Goal: Transaction & Acquisition: Purchase product/service

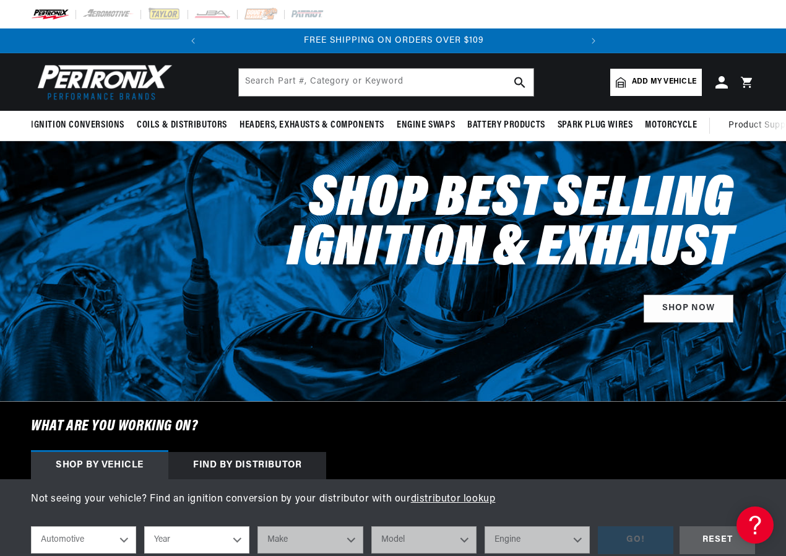
click at [648, 74] on link "Add my vehicle" at bounding box center [657, 82] width 92 height 27
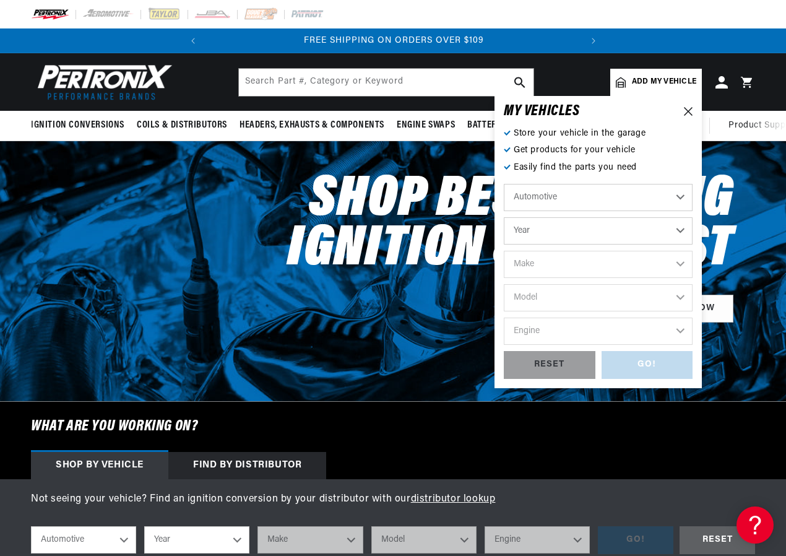
click at [556, 200] on select "Automotive Agricultural Industrial Marine Motorcycle" at bounding box center [598, 197] width 189 height 27
click at [504, 184] on select "Automotive Agricultural Industrial Marine Motorcycle" at bounding box center [598, 197] width 189 height 27
select select "Industrial"
click at [675, 225] on select "Year [DATE] 1986 1984 1983 1982 1981 1980 1979 1978 1977 1976 1975 1974 1973 19…" at bounding box center [598, 230] width 189 height 27
click at [686, 227] on select "Year [DATE] 1986 1984 1983 1982 1981 1980 1979 1978 1977 1976 1975 1974 1973 19…" at bounding box center [598, 230] width 189 height 27
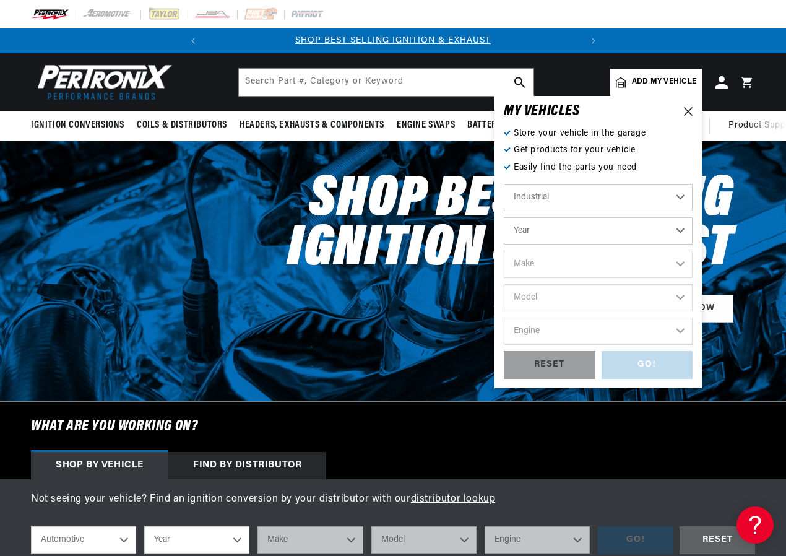
click at [690, 264] on div "MY VEHICLE S Store your vehicle in the garage Get products for your vehicle Eas…" at bounding box center [598, 242] width 207 height 292
click at [681, 226] on select "Year [DATE] 1986 1984 1983 1982 1981 1980 1979 1978 1977 1976 1975 1974 1973 19…" at bounding box center [598, 230] width 189 height 27
click at [681, 233] on select "Year [DATE] 1986 1984 1983 1982 1981 1980 1979 1978 1977 1976 1975 1974 1973 19…" at bounding box center [598, 230] width 189 height 27
click at [690, 108] on icon at bounding box center [688, 111] width 9 height 9
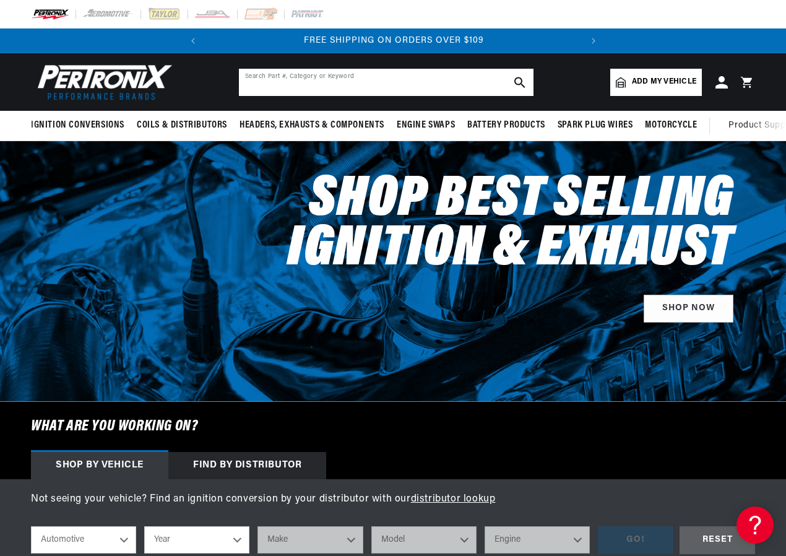
click at [314, 84] on input "text" at bounding box center [386, 82] width 295 height 27
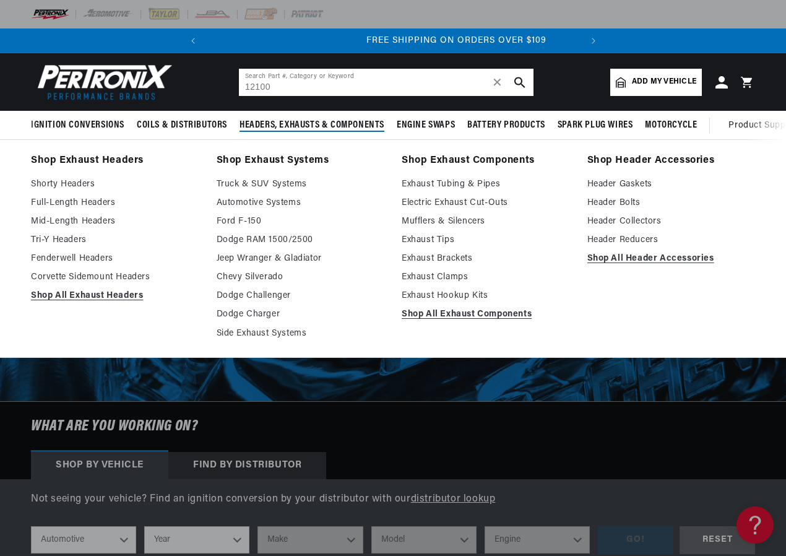
type input "12100"
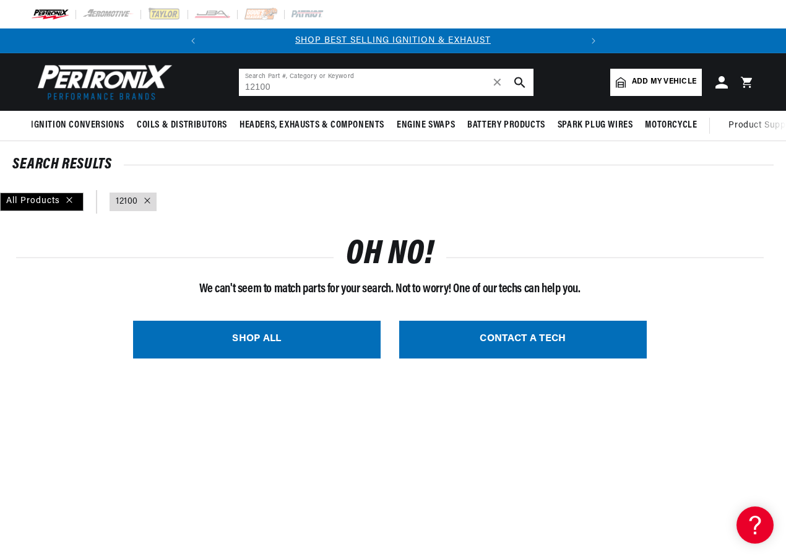
drag, startPoint x: 293, startPoint y: 92, endPoint x: 226, endPoint y: 84, distance: 67.3
click at [226, 84] on header "BETTER SEARCH RESULTS Add your vehicle's year, make, and model to find parts be…" at bounding box center [393, 82] width 786 height 58
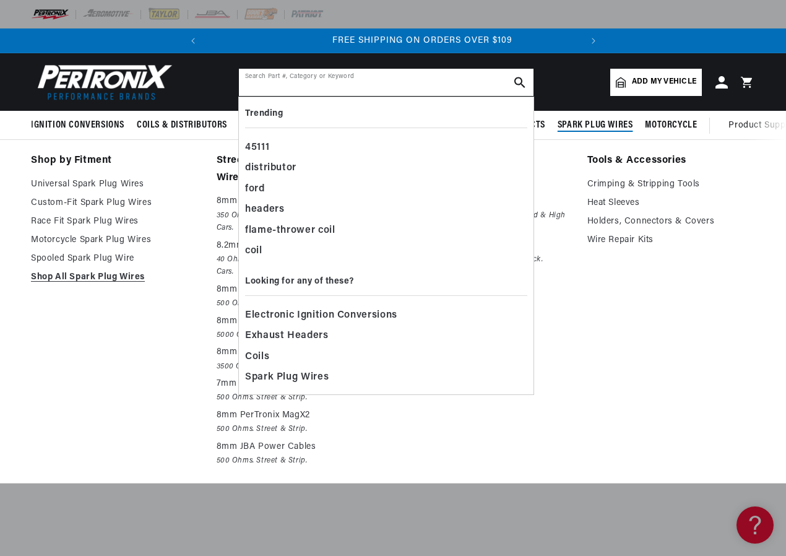
scroll to position [0, 375]
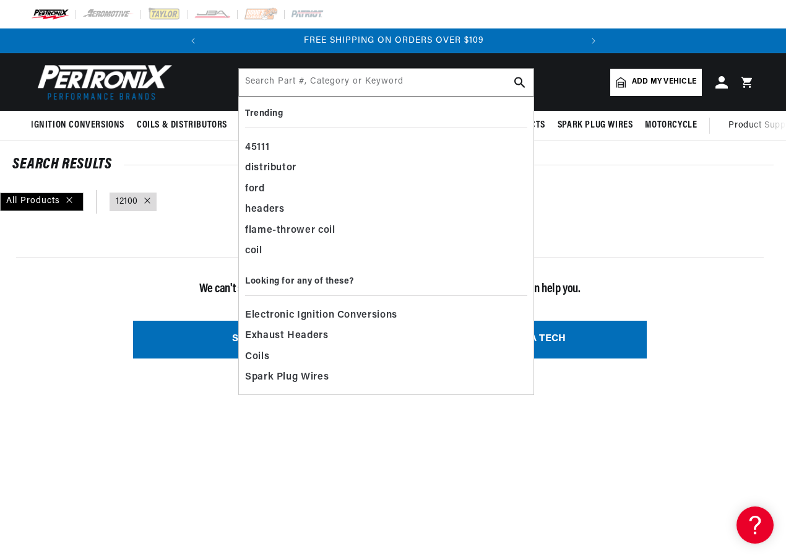
click at [641, 81] on span "Add my vehicle" at bounding box center [664, 82] width 64 height 12
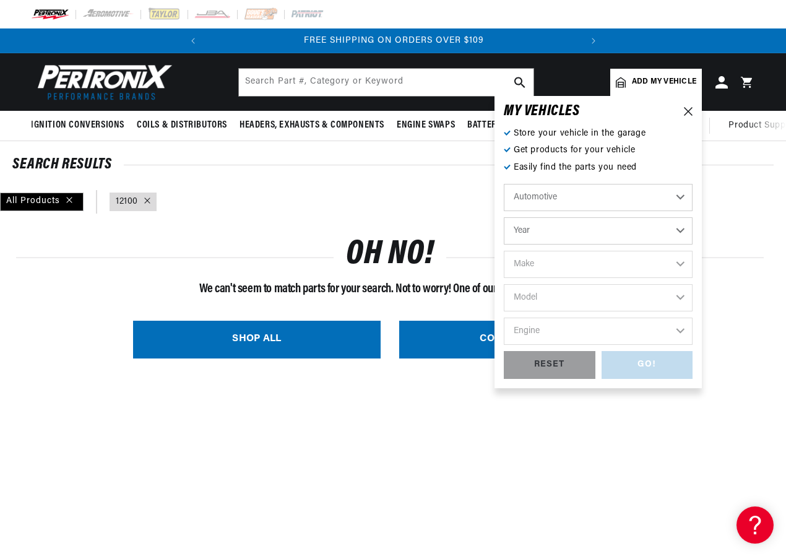
drag, startPoint x: 579, startPoint y: 194, endPoint x: 580, endPoint y: 211, distance: 16.7
click at [579, 194] on select "Automotive Agricultural Industrial Marine Motorcycle" at bounding box center [598, 197] width 189 height 27
click at [504, 184] on select "Automotive Agricultural Industrial Marine Motorcycle" at bounding box center [598, 197] width 189 height 27
select select "Industrial"
click at [592, 238] on select "Year [DATE] 1986 1984 1983 1982 1981 1980 1979 1978 1977 1976 1975 1974 1973 19…" at bounding box center [598, 230] width 189 height 27
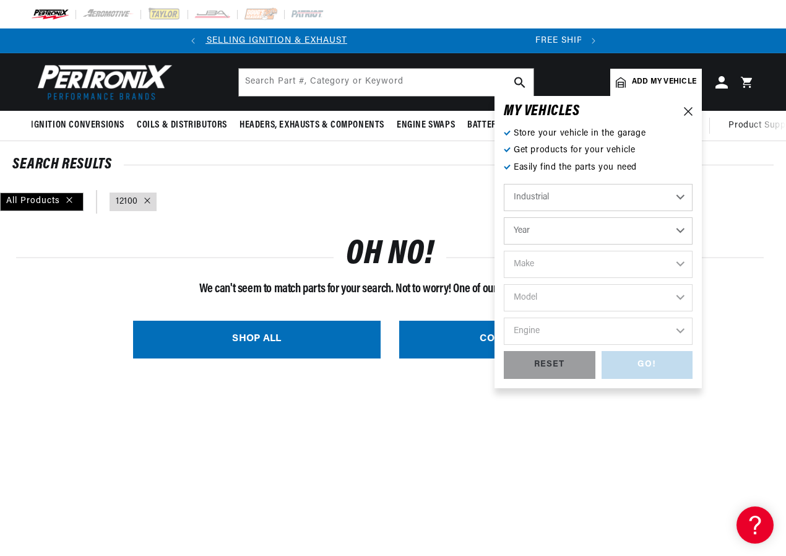
scroll to position [0, 0]
click at [681, 227] on select "Year [DATE] 1986 1984 1983 1982 1981 1980 1979 1978 1977 1976 1975 1974 1973 19…" at bounding box center [598, 230] width 189 height 27
click at [614, 237] on select "Year [DATE] 1986 1984 1983 1982 1981 1980 1979 1978 1977 1976 1975 1974 1973 19…" at bounding box center [598, 230] width 189 height 27
click at [681, 228] on select "Year [DATE] 1986 1984 1983 1982 1981 1980 1979 1978 1977 1976 1975 1974 1973 19…" at bounding box center [598, 230] width 189 height 27
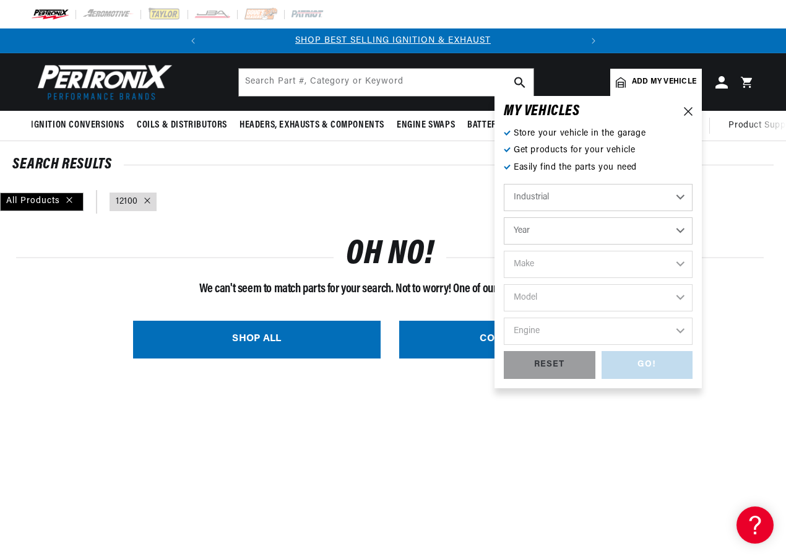
click at [583, 234] on select "Year [DATE] 1986 1984 1983 1982 1981 1980 1979 1978 1977 1976 1975 1974 1973 19…" at bounding box center [598, 230] width 189 height 27
click at [681, 233] on select "Year [DATE] 1986 1984 1983 1982 1981 1980 1979 1978 1977 1976 1975 1974 1973 19…" at bounding box center [598, 230] width 189 height 27
select select "1983"
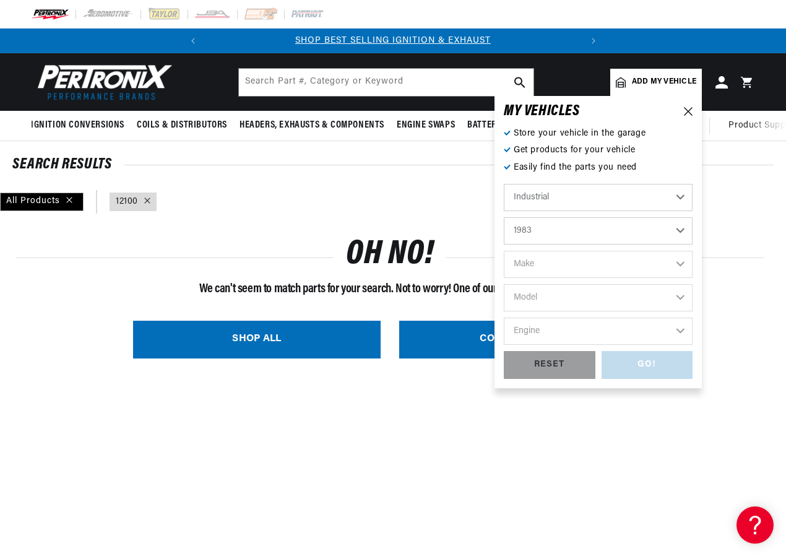
click at [504, 217] on select "Year [DATE] 1986 1984 1983 1982 1981 1980 1979 1978 1977 1976 1975 1974 1973 19…" at bounding box center [598, 230] width 189 height 27
click at [682, 224] on select "1990 1986 1984 1983 1982 1981 1980 1979 1978 1977 1976 1975 1974 1973 1972 1971…" at bounding box center [598, 230] width 189 height 27
click at [504, 217] on select "1990 1986 1984 1983 1982 1981 1980 1979 1978 1977 1976 1975 1974 1973 1972 1971…" at bounding box center [598, 230] width 189 height 27
select select "1982"
drag, startPoint x: 672, startPoint y: 266, endPoint x: 664, endPoint y: 226, distance: 41.2
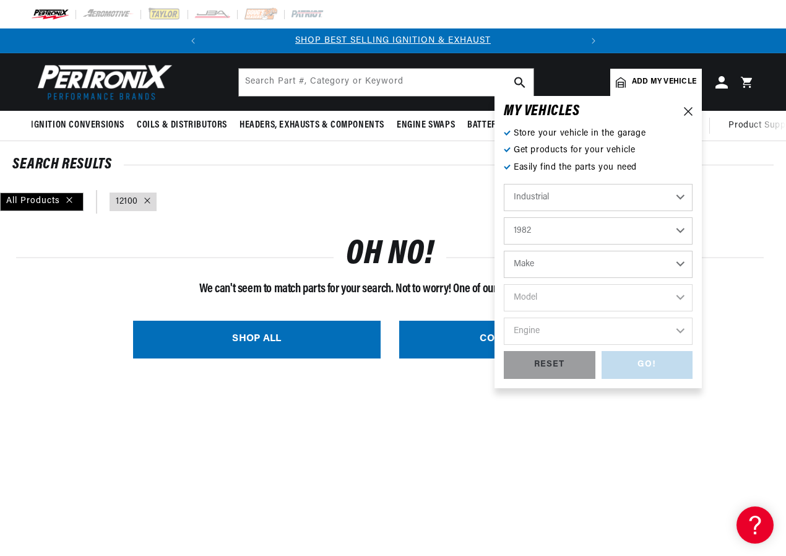
click at [670, 266] on select "Make [PERSON_NAME] [US_STATE]" at bounding box center [598, 264] width 189 height 27
click at [620, 196] on select "Automotive Agricultural Industrial Marine Motorcycle" at bounding box center [598, 197] width 189 height 27
click at [504, 184] on select "Automotive Agricultural Industrial Marine Motorcycle" at bounding box center [598, 197] width 189 height 27
select select "Agricultural"
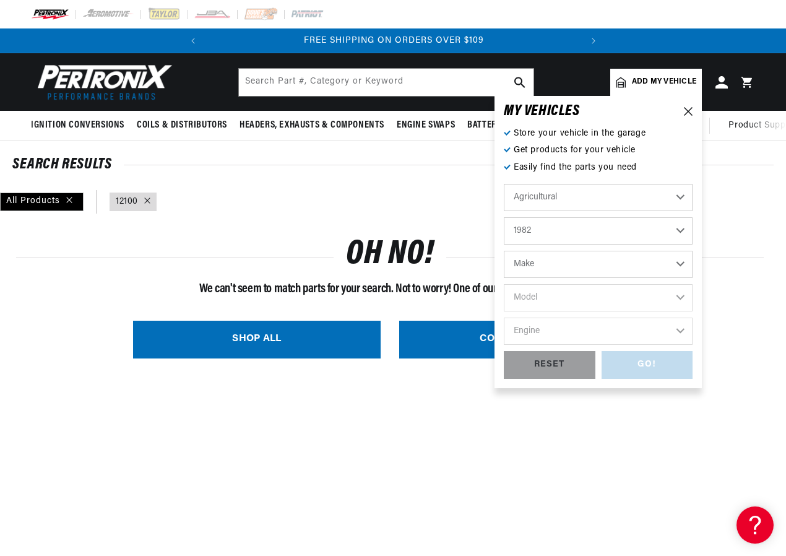
select select "Year"
drag, startPoint x: 664, startPoint y: 230, endPoint x: 648, endPoint y: 232, distance: 16.1
click at [664, 230] on select "Year [DATE] 1965 1964 1960 1959 1958 1957 1939 1938 1937" at bounding box center [598, 230] width 189 height 27
drag, startPoint x: 658, startPoint y: 232, endPoint x: 655, endPoint y: 201, distance: 30.4
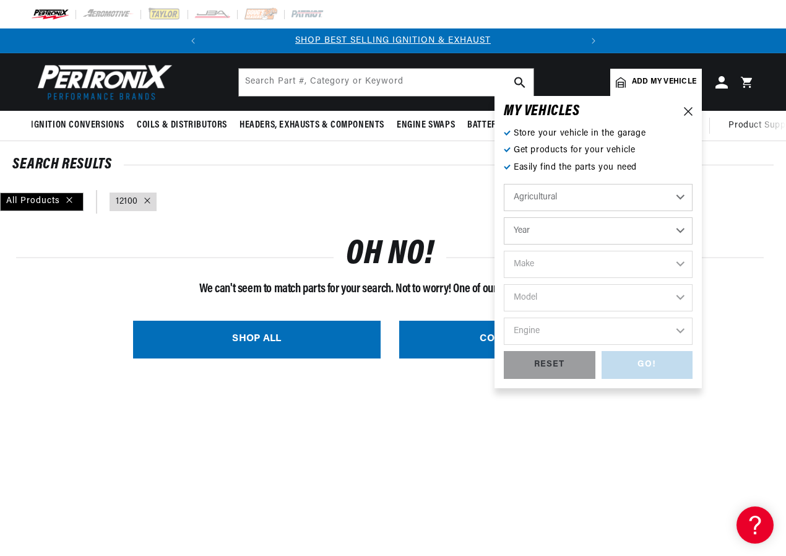
click at [656, 232] on select "Year [DATE] 1965 1964 1960 1959 1958 1957 1939 1938 1937" at bounding box center [598, 230] width 189 height 27
drag, startPoint x: 658, startPoint y: 198, endPoint x: 663, endPoint y: 212, distance: 14.3
click at [659, 199] on select "Automotive Agricultural Industrial Marine Motorcycle" at bounding box center [598, 197] width 189 height 27
click at [504, 184] on select "Automotive Agricultural Industrial Marine Motorcycle" at bounding box center [598, 197] width 189 height 27
select select "Industrial"
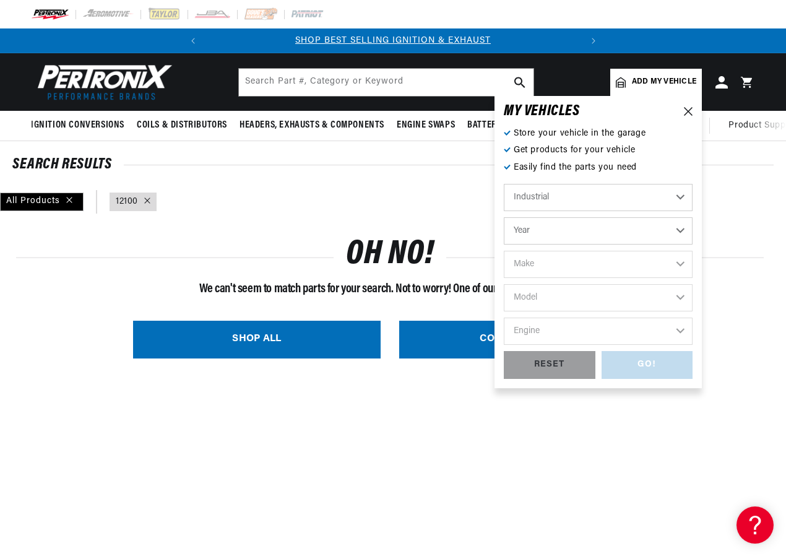
click at [671, 237] on select "Year [DATE] 1986 1984 1983 1982 1981 1980 1979 1978 1977 1976 1975 1974 1973 19…" at bounding box center [598, 230] width 189 height 27
select select "1982"
click at [504, 217] on select "Year [DATE] 1986 1984 1983 1982 1981 1980 1979 1978 1977 1976 1975 1974 1973 19…" at bounding box center [598, 230] width 189 height 27
select select "1982"
click at [622, 259] on select "Make [PERSON_NAME] [US_STATE]" at bounding box center [598, 264] width 189 height 27
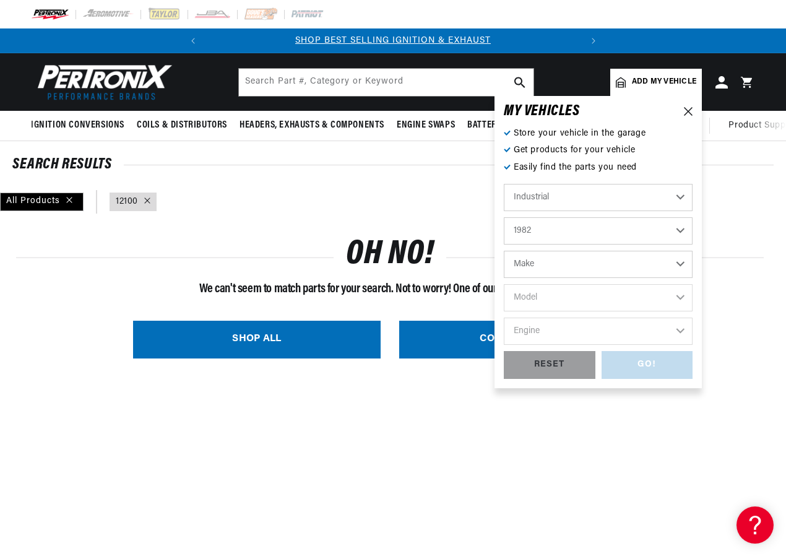
drag, startPoint x: 675, startPoint y: 173, endPoint x: 676, endPoint y: 188, distance: 14.3
click at [675, 175] on p "Easily find the parts you need" at bounding box center [598, 168] width 189 height 14
click at [678, 179] on div "Store your vehicle in the garage Get products for your vehicle Easily find the …" at bounding box center [598, 253] width 189 height 252
click at [669, 204] on select "Automotive Agricultural Industrial Marine Motorcycle" at bounding box center [598, 197] width 189 height 27
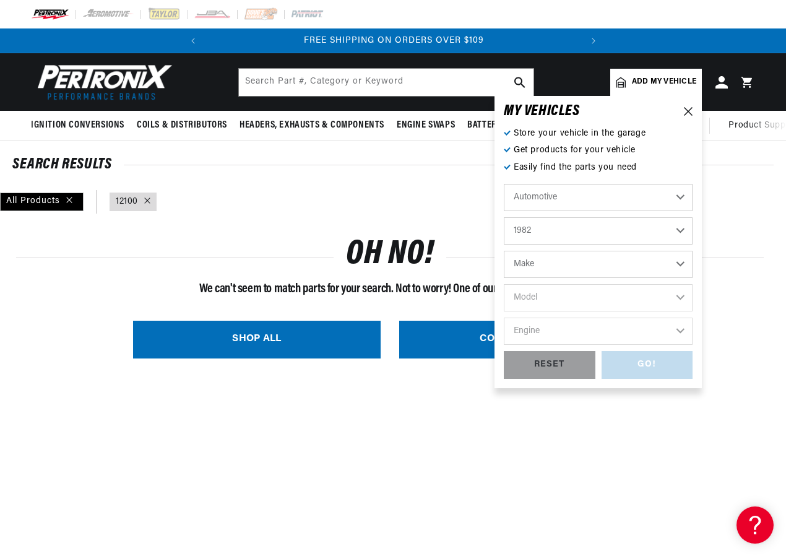
click at [504, 184] on select "Automotive Agricultural Industrial Marine Motorcycle" at bounding box center [598, 197] width 189 height 27
click at [570, 243] on select "2026 2025 2024 2023 2022 2021 2020 2019 2018 2017 2016 2015 2014 2013 2012 2011…" at bounding box center [598, 230] width 189 height 27
click at [666, 230] on select "2026 2025 2024 2023 2022 2021 2020 2019 2018 2017 2016 2015 2014 2013 2012 2011…" at bounding box center [598, 230] width 189 height 27
click at [582, 261] on select "Make American Motors Avanti Buick Cadillac Checker Chevrolet Chrysler Dodge For…" at bounding box center [598, 264] width 189 height 27
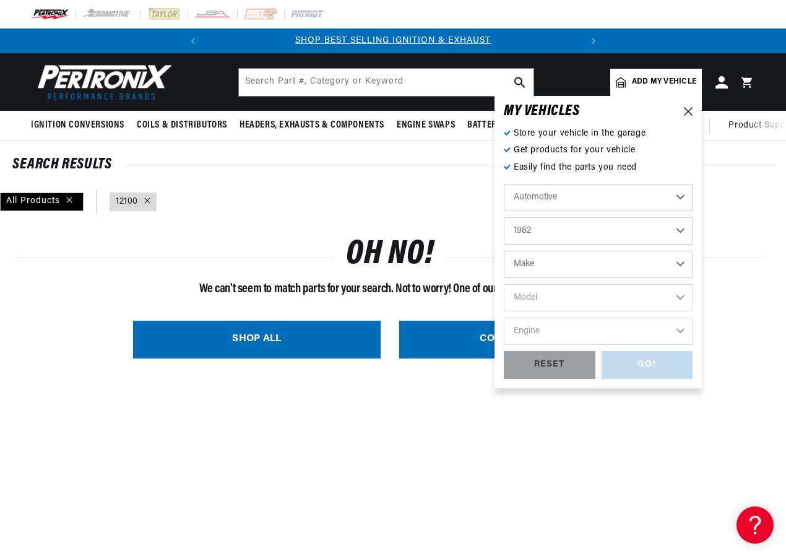
click at [682, 270] on select "Make American Motors Avanti Buick Cadillac Checker Chevrolet Chrysler Dodge For…" at bounding box center [598, 264] width 189 height 27
click at [658, 256] on select "Make American Motors Avanti Buick Cadillac Checker Chevrolet Chrysler Dodge For…" at bounding box center [598, 264] width 189 height 27
click at [674, 261] on select "Make American Motors Avanti Buick Cadillac Checker Chevrolet Chrysler Dodge For…" at bounding box center [598, 264] width 189 height 27
click at [645, 185] on div "Store your vehicle in the garage Get products for your vehicle Easily find the …" at bounding box center [598, 253] width 189 height 252
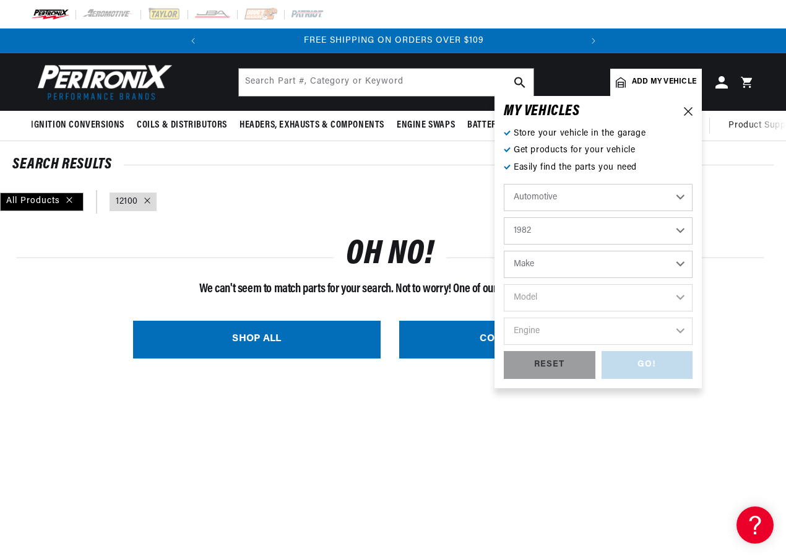
click at [653, 195] on select "Automotive Agricultural Industrial Marine Motorcycle" at bounding box center [598, 197] width 189 height 27
click at [504, 184] on select "Automotive Agricultural Industrial Marine Motorcycle" at bounding box center [598, 197] width 189 height 27
select select "Agricultural"
select select "Year"
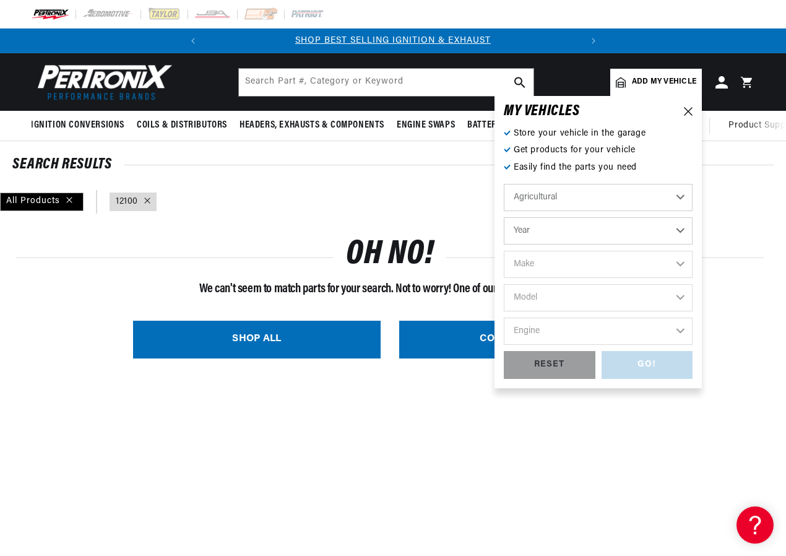
click at [673, 217] on div "Automotive Agricultural Industrial Marine Motorcycle Year [DATE] 1965 1964 1960…" at bounding box center [598, 267] width 189 height 167
click at [672, 228] on select "Year [DATE] 1965 1964 1960 1959 1958 1957 1939 1938 1937" at bounding box center [598, 230] width 189 height 27
drag, startPoint x: 690, startPoint y: 201, endPoint x: 667, endPoint y: 192, distance: 25.3
click at [685, 199] on select "Automotive Agricultural Industrial Marine Motorcycle" at bounding box center [598, 197] width 189 height 27
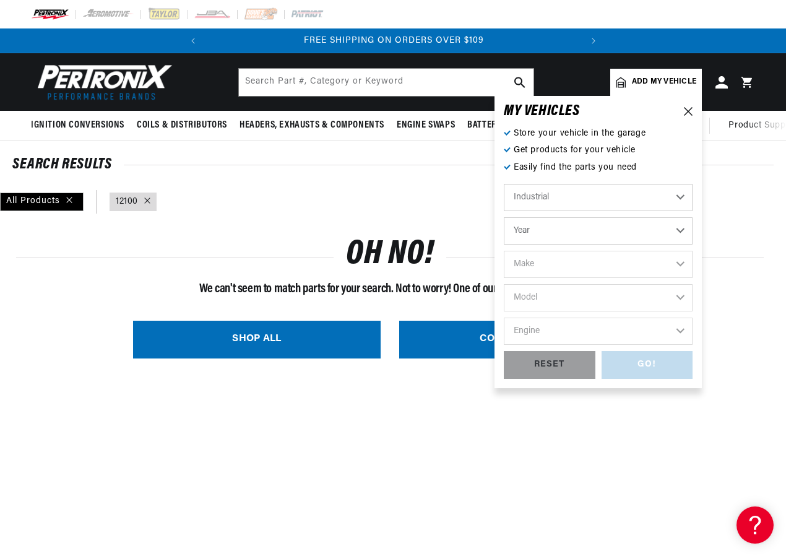
click at [504, 184] on select "Automotive Agricultural Industrial Marine Motorcycle" at bounding box center [598, 197] width 189 height 27
select select "Industrial"
click at [678, 235] on select "Year [DATE] 1986 1984 1983 1982 1981 1980 1979 1978 1977 1976 1975 1974 1973 19…" at bounding box center [598, 230] width 189 height 27
select select "1982"
click at [504, 217] on select "Year [DATE] 1986 1984 1983 1982 1981 1980 1979 1978 1977 1976 1975 1974 1973 19…" at bounding box center [598, 230] width 189 height 27
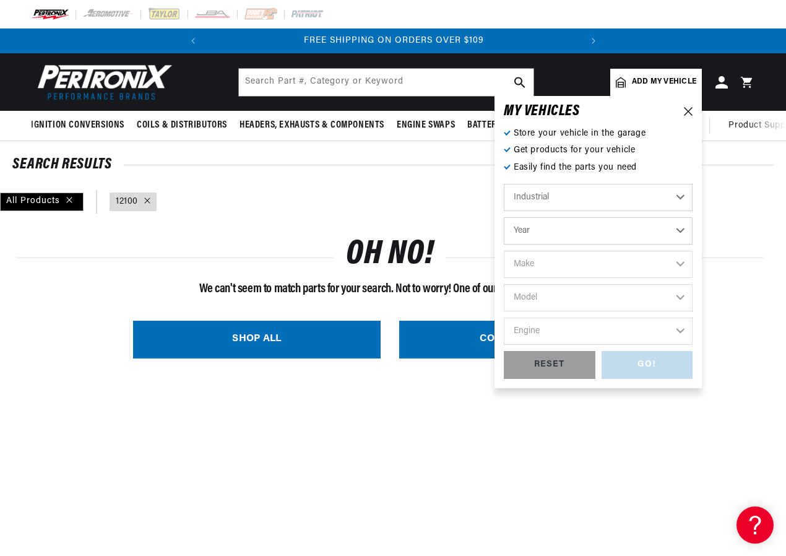
select select "1982"
click at [655, 271] on select "Make [PERSON_NAME] [US_STATE]" at bounding box center [598, 264] width 189 height 27
drag, startPoint x: 755, startPoint y: 295, endPoint x: 723, endPoint y: 290, distance: 32.6
click at [755, 295] on p "We can't seem to match parts for your search. Not to worry! One of our techs ca…" at bounding box center [390, 289] width 748 height 20
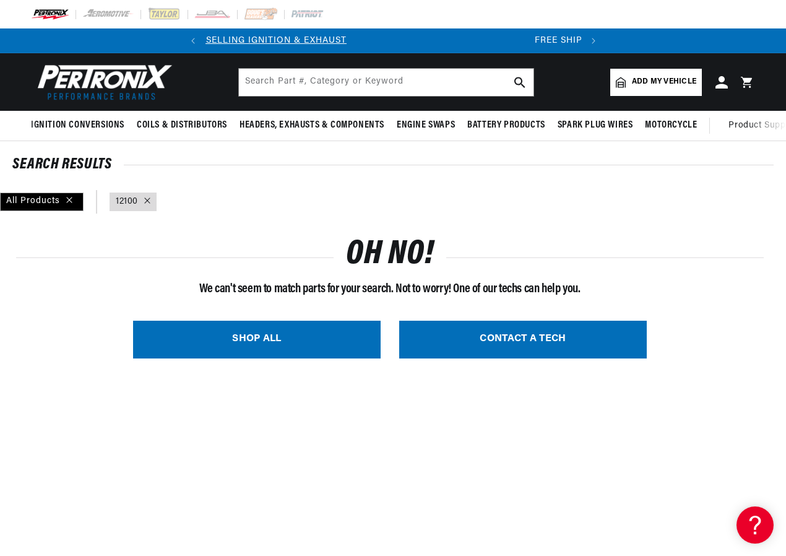
scroll to position [0, 0]
click at [643, 74] on link "Add my vehicle" at bounding box center [657, 82] width 92 height 27
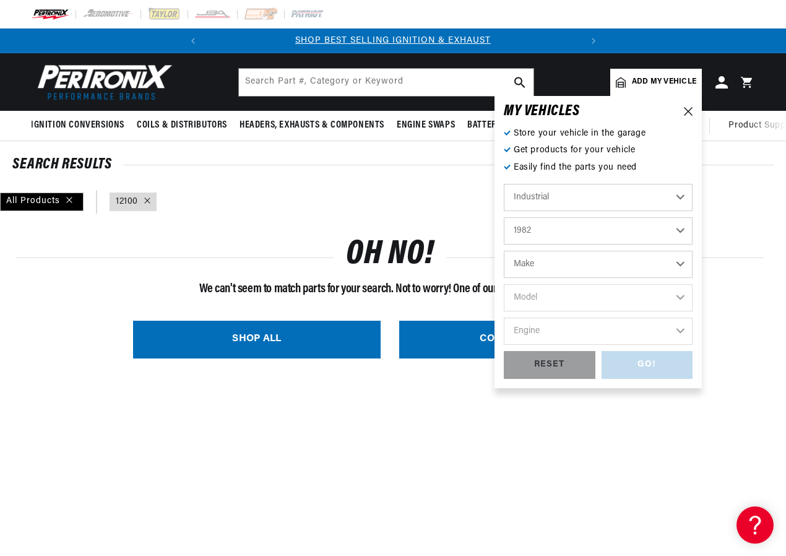
click at [593, 204] on select "Automotive Agricultural Industrial Marine Motorcycle" at bounding box center [598, 197] width 189 height 27
click at [504, 184] on select "Automotive Agricultural Industrial Marine Motorcycle" at bounding box center [598, 197] width 189 height 27
select select "Automotive"
click at [635, 238] on select "2026 2025 2024 2023 2022 2021 2020 2019 2018 2017 2016 2015 2014 2013 2012 2011…" at bounding box center [598, 230] width 189 height 27
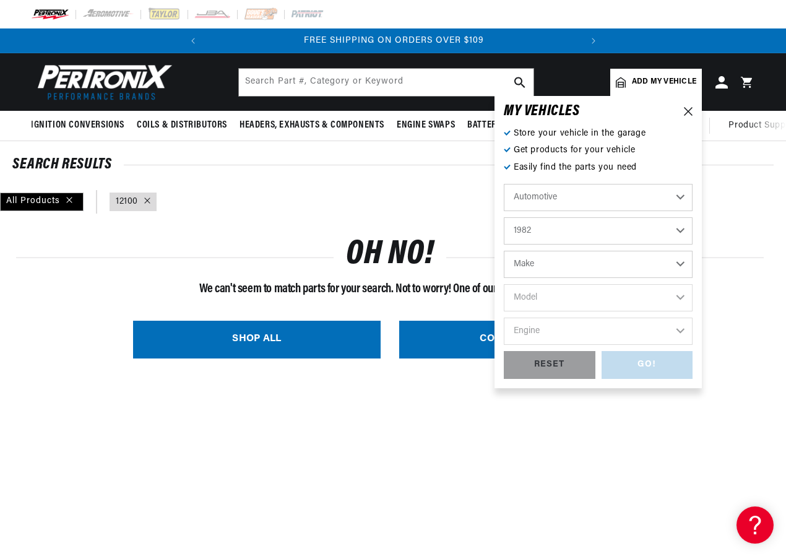
click at [504, 217] on select "2026 2025 2024 2023 2022 2021 2020 2019 2018 2017 2016 2015 2014 2013 2012 2011…" at bounding box center [598, 230] width 189 height 27
click at [549, 253] on select "Make American Motors Avanti Buick Cadillac Checker Chevrolet Chrysler Dodge For…" at bounding box center [598, 264] width 189 height 27
select select "Ford"
click at [504, 251] on select "Make American Motors Avanti Buick Cadillac Checker Chevrolet Chrysler Dodge For…" at bounding box center [598, 264] width 189 height 27
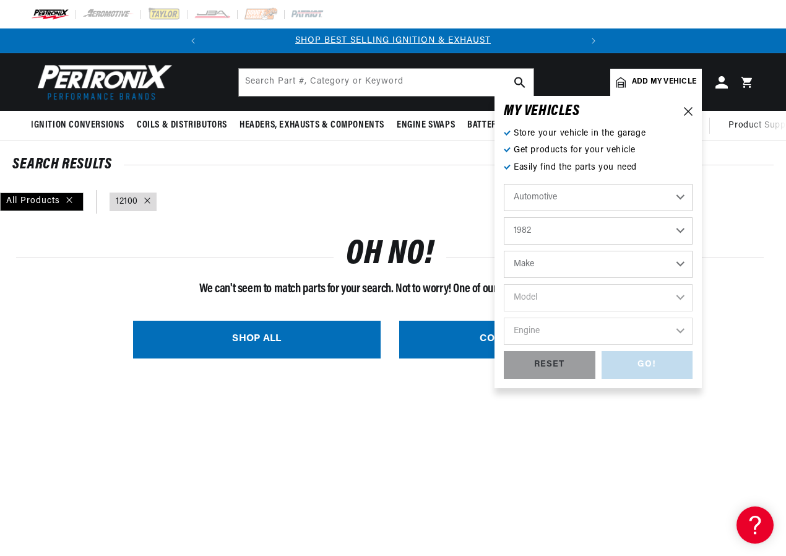
select select "Ford"
click at [601, 294] on select "Model Bronco E-100 Econoline E-100 Econoline Club Wagon E-150 Econoline E-150 E…" at bounding box center [598, 297] width 189 height 27
